Goal: Navigation & Orientation: Find specific page/section

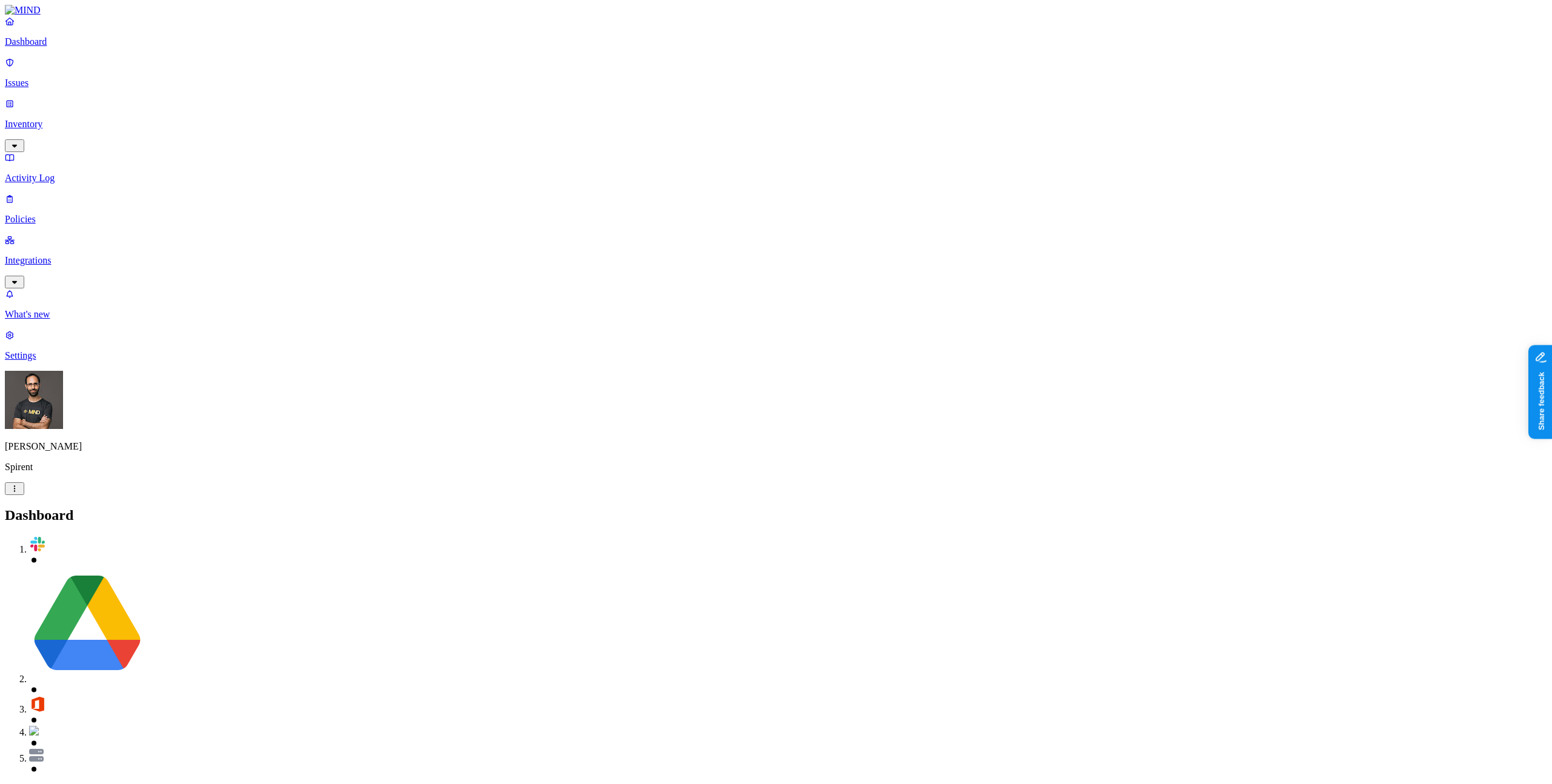
click at [103, 495] on div "[PERSON_NAME] Spirent" at bounding box center [776, 433] width 1542 height 124
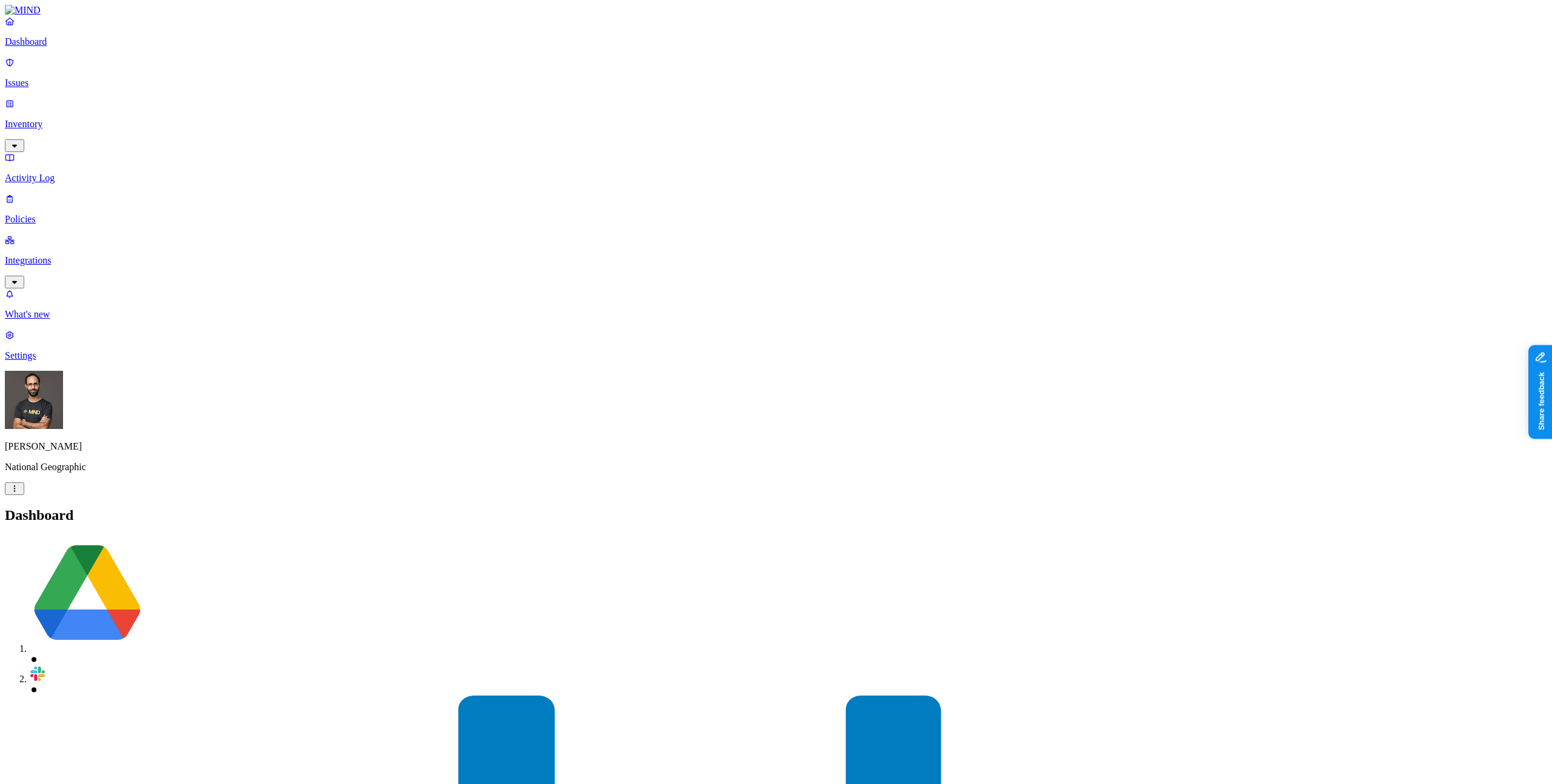
click at [55, 255] on p "Integrations" at bounding box center [776, 260] width 1542 height 11
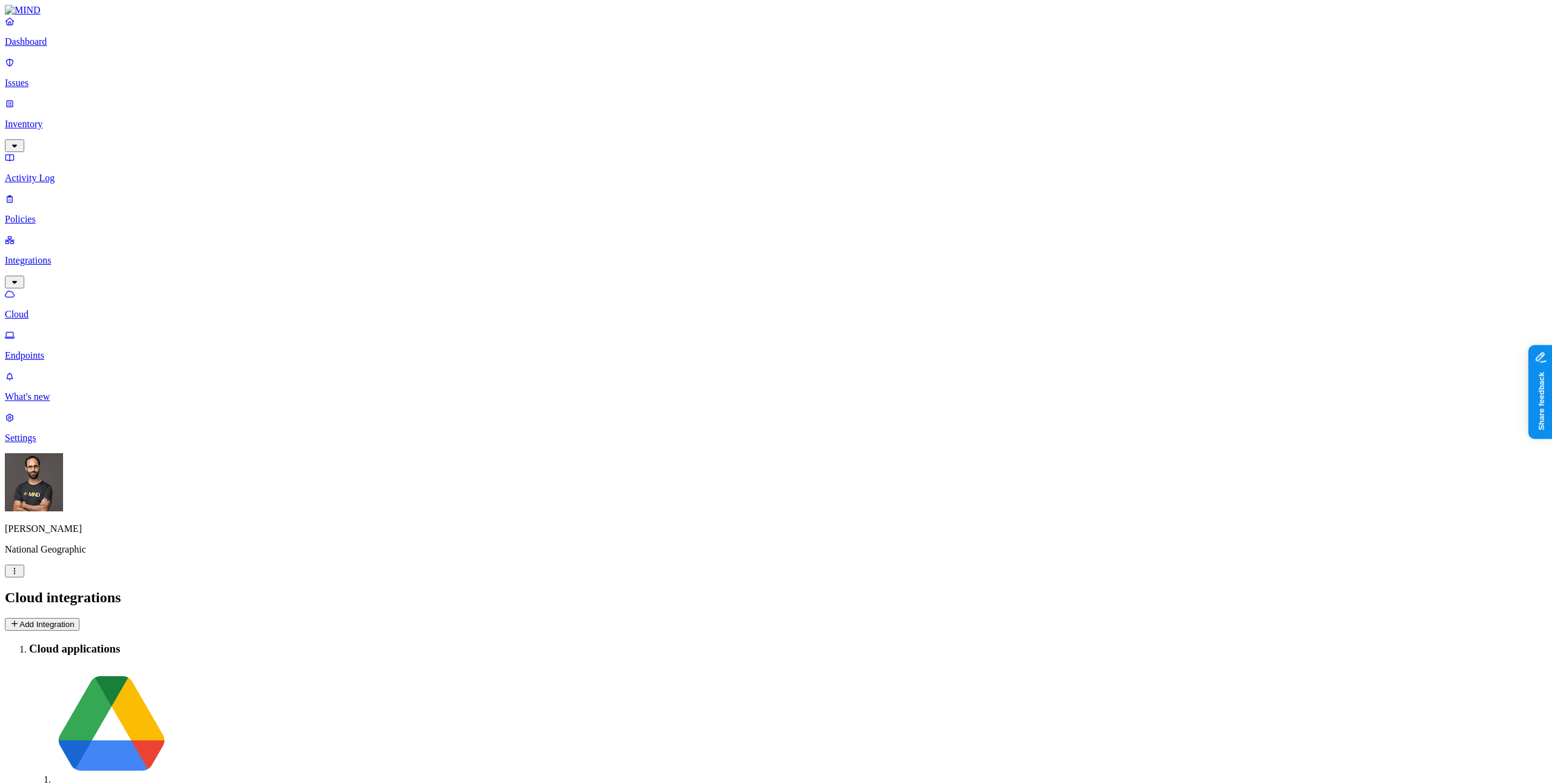
click at [80, 350] on p "Endpoints" at bounding box center [776, 355] width 1542 height 11
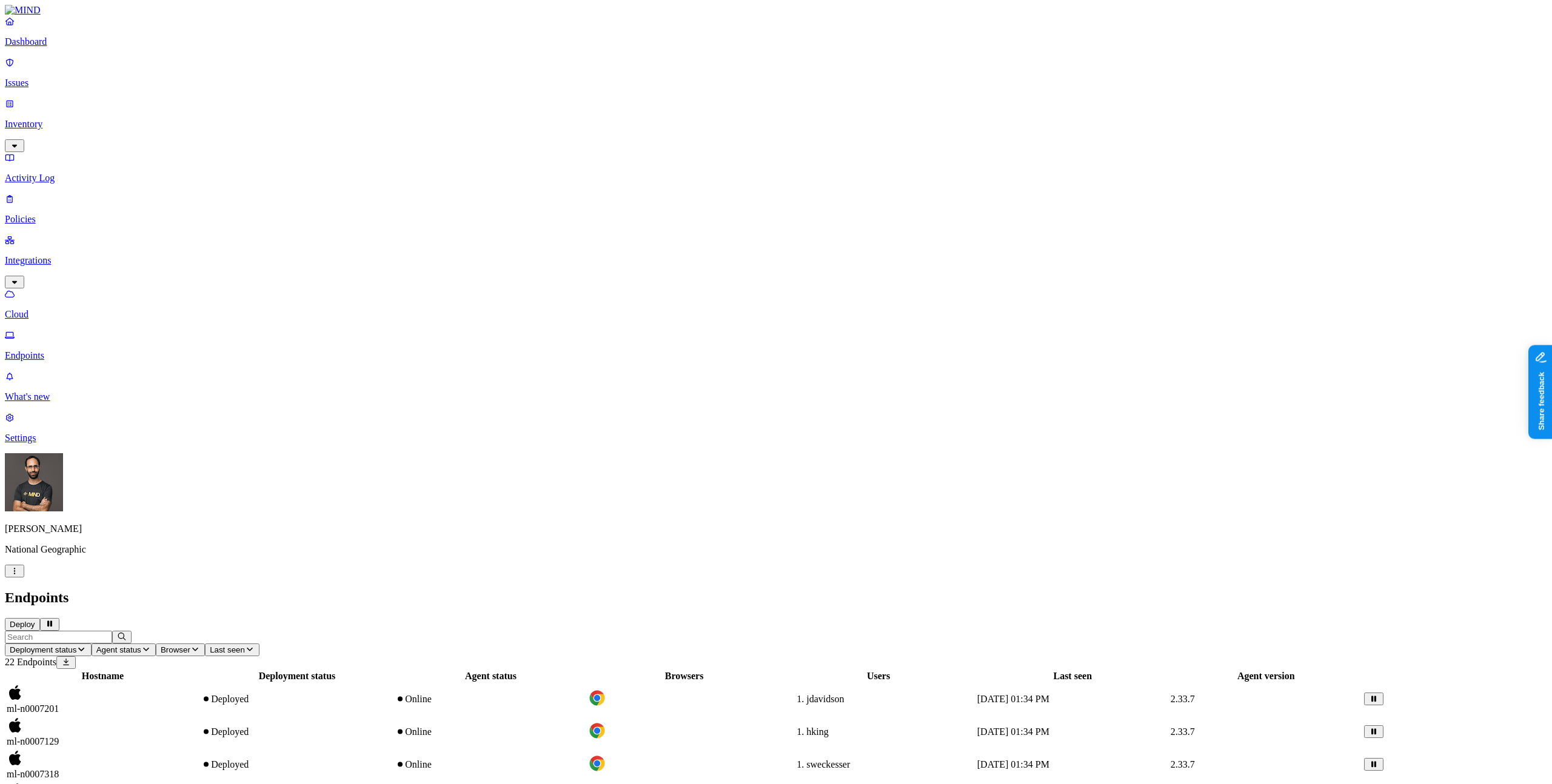
click at [81, 309] on p "Cloud" at bounding box center [776, 314] width 1542 height 11
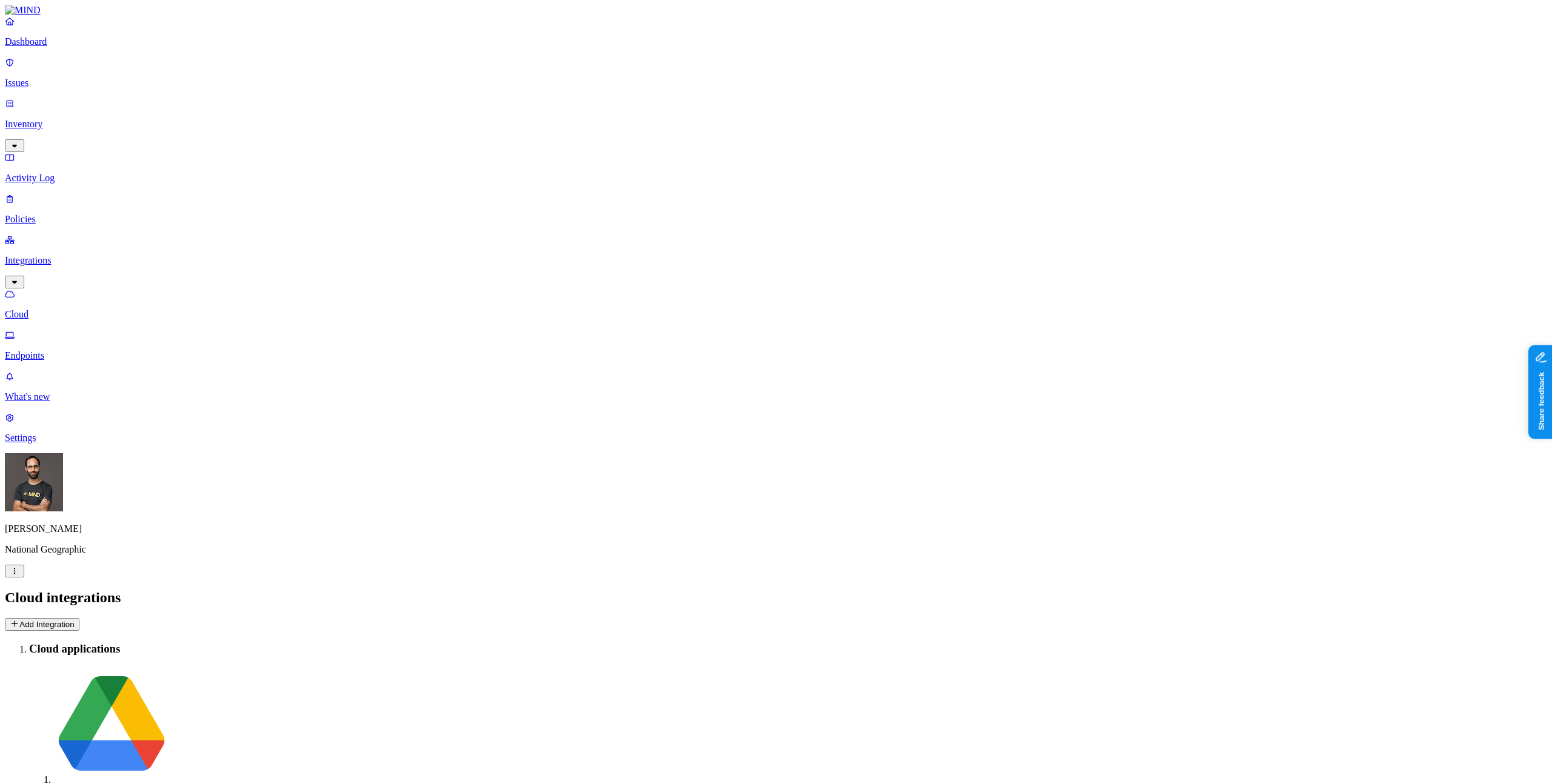
click at [54, 119] on p "Inventory" at bounding box center [776, 124] width 1542 height 11
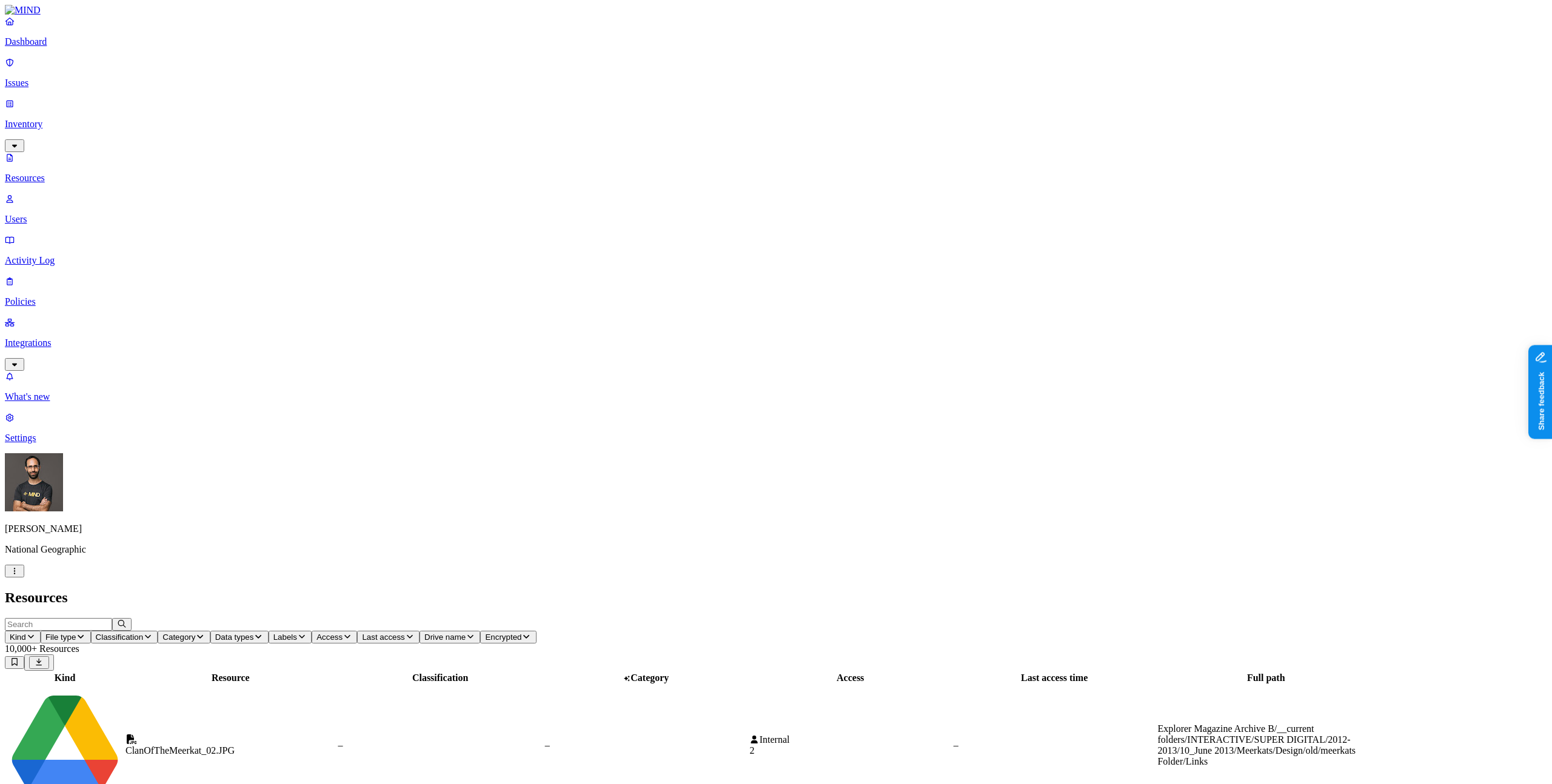
click at [46, 338] on p "Integrations" at bounding box center [776, 343] width 1542 height 11
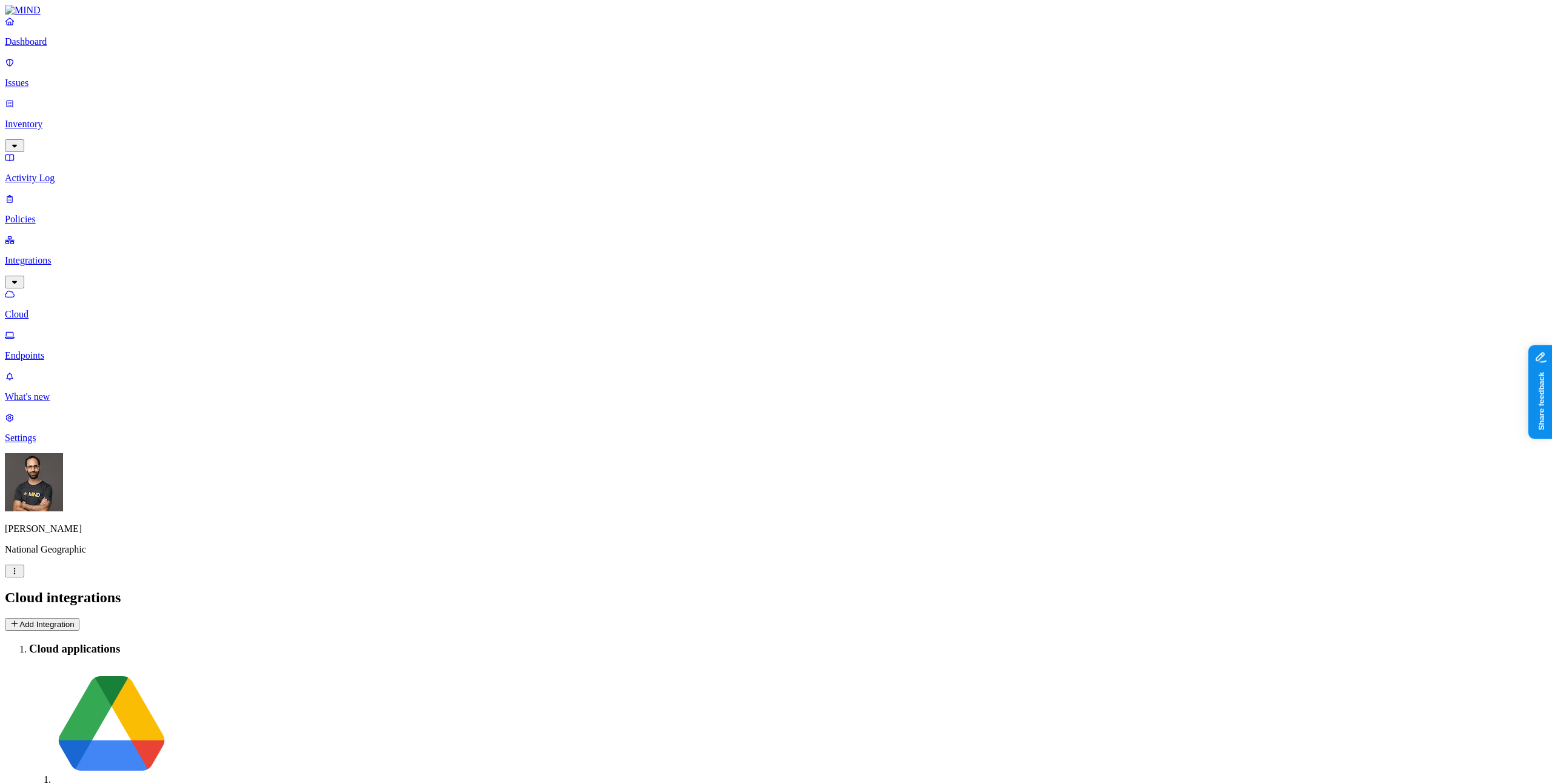
click at [58, 98] on link "Inventory" at bounding box center [776, 124] width 1542 height 52
